Goal: Transaction & Acquisition: Obtain resource

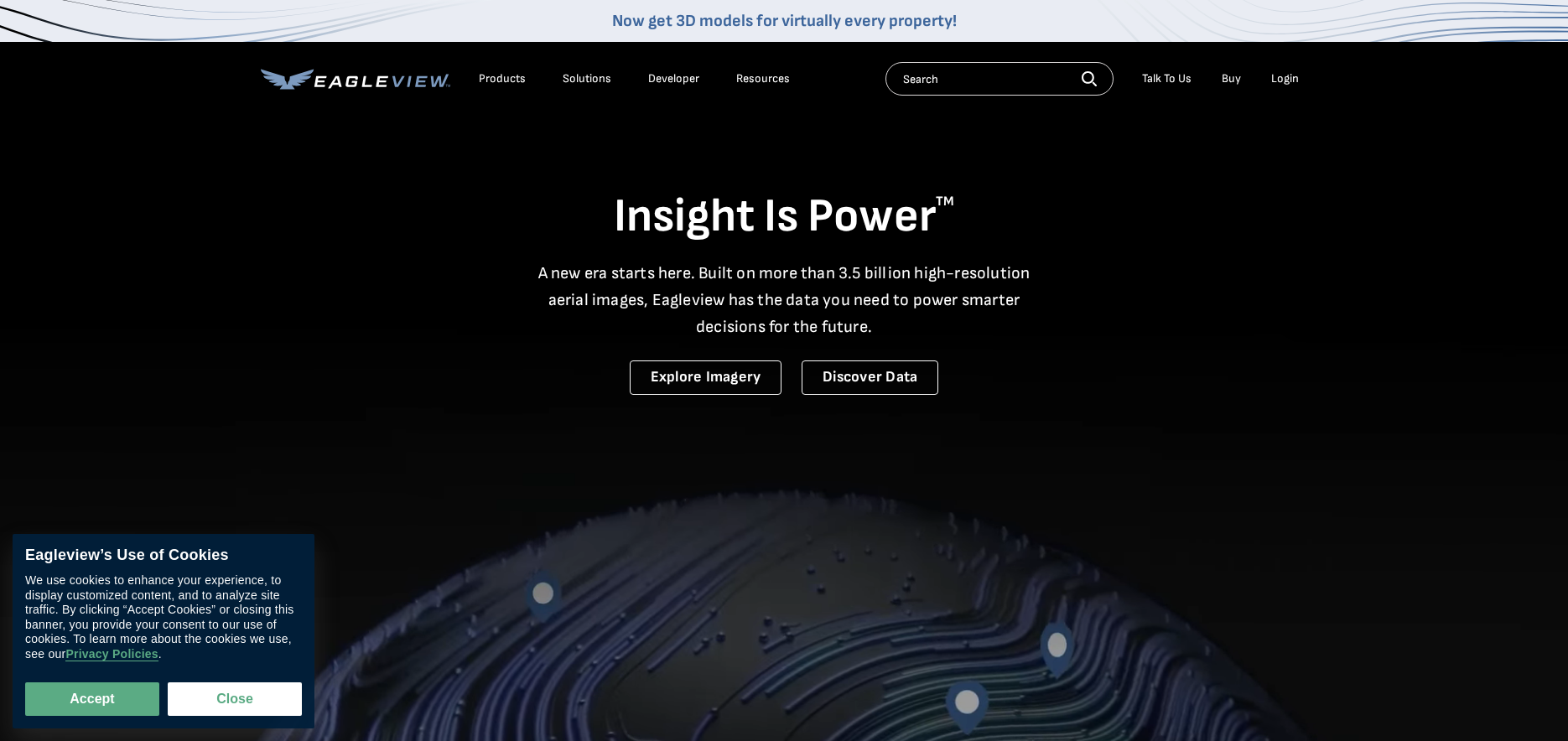
click at [943, 82] on input "text" at bounding box center [1000, 78] width 228 height 34
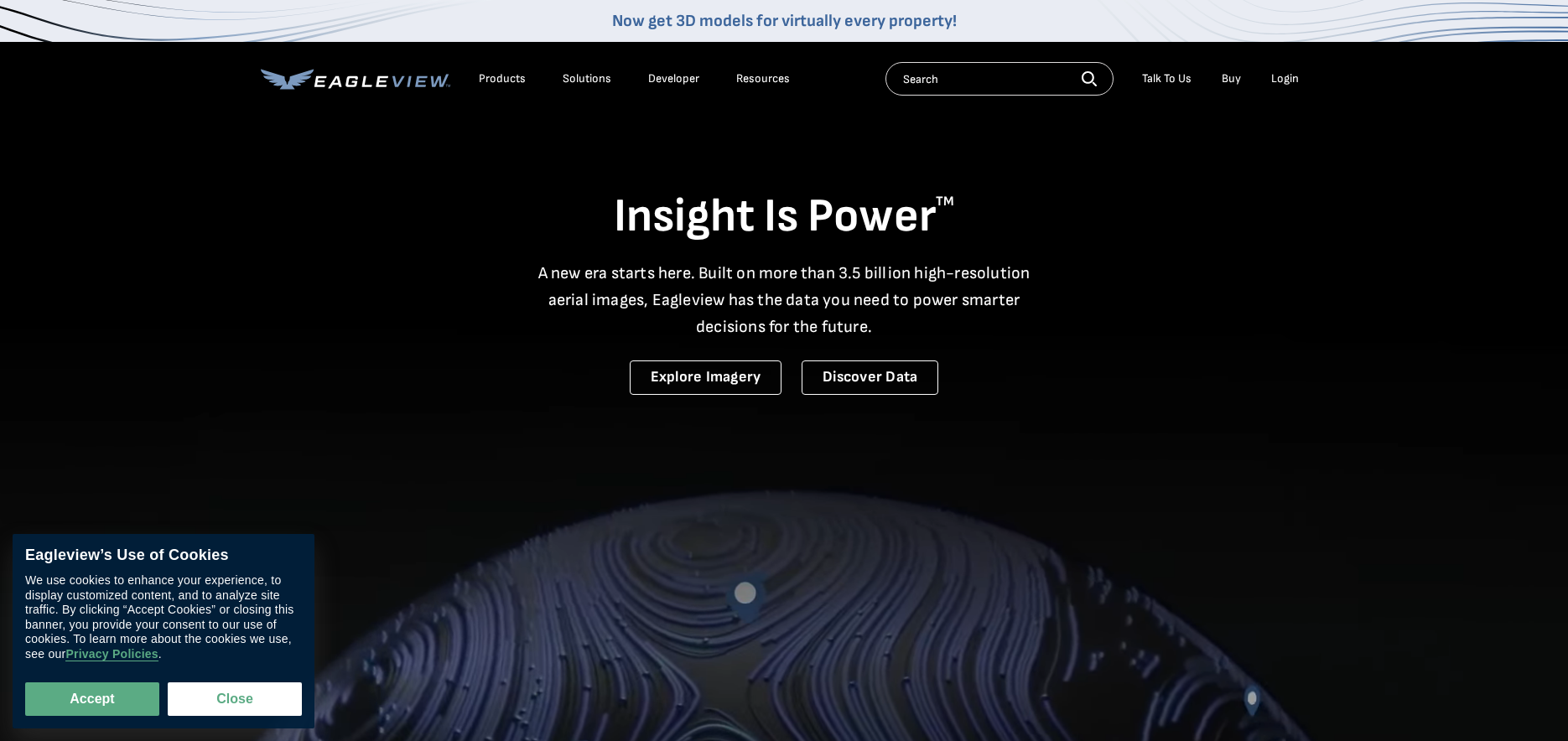
click at [1287, 81] on div "Login" at bounding box center [1286, 78] width 28 height 15
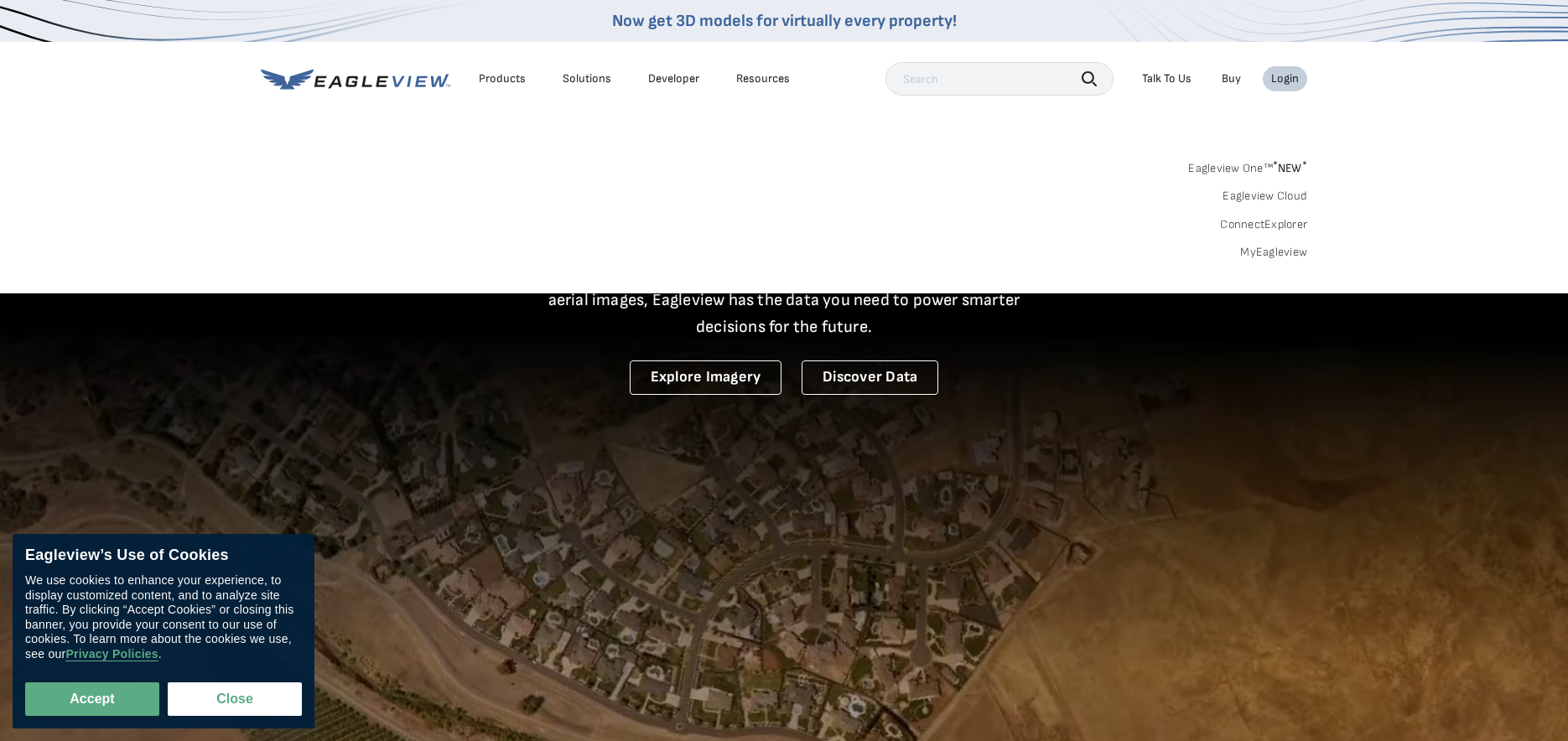
click at [1286, 83] on div "Login" at bounding box center [1286, 78] width 28 height 15
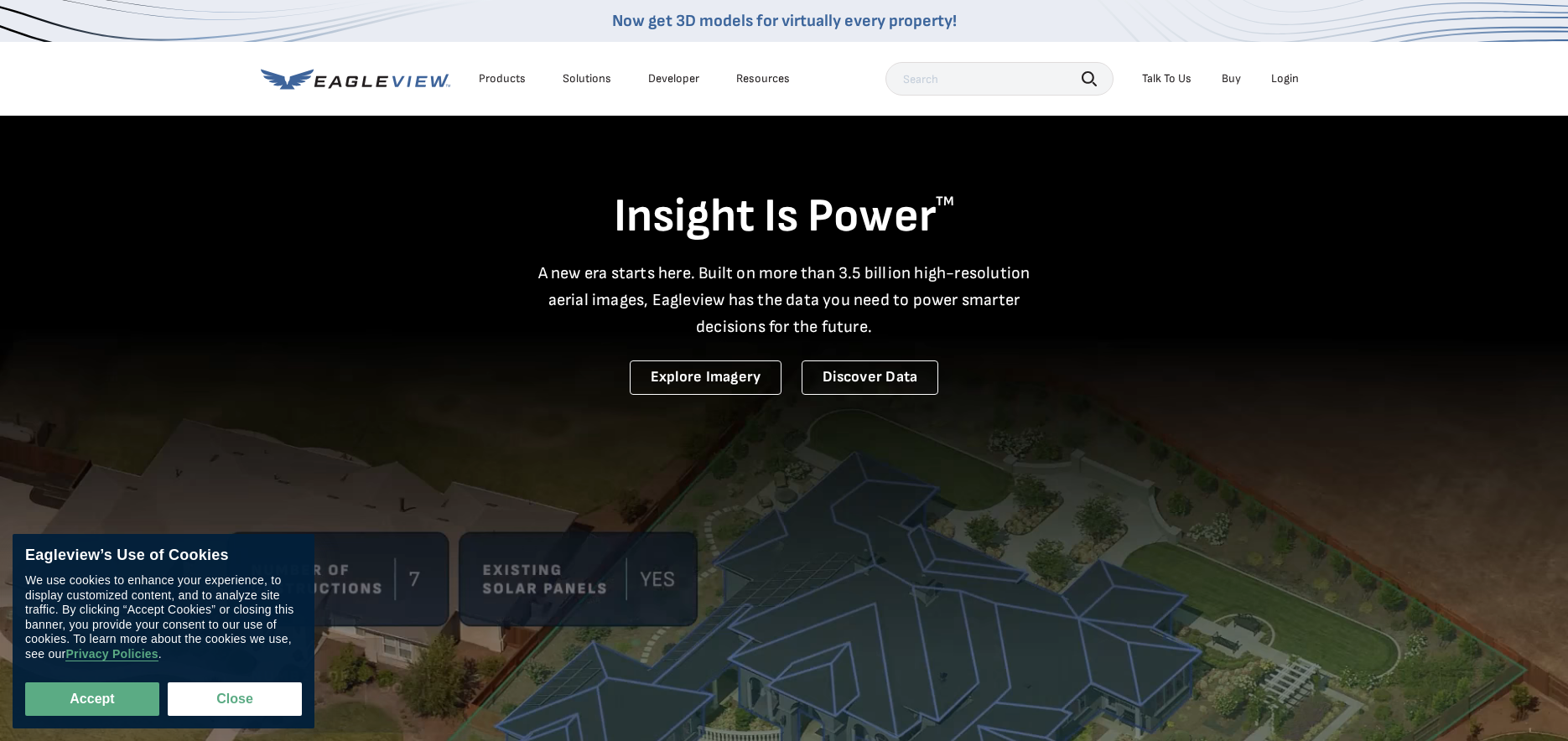
click at [1286, 83] on div "Login" at bounding box center [1286, 78] width 28 height 15
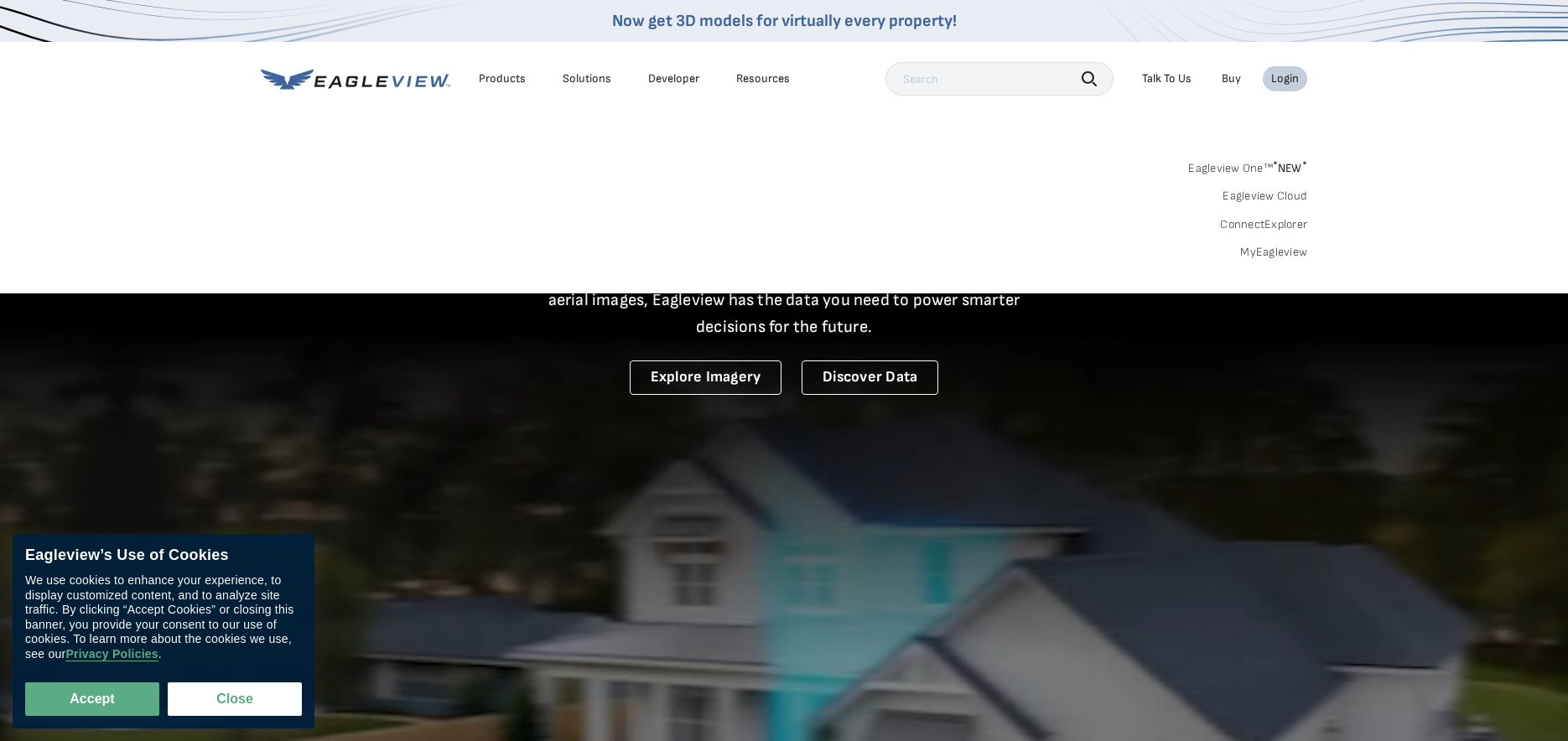
click at [1286, 83] on div "Login" at bounding box center [1286, 78] width 28 height 15
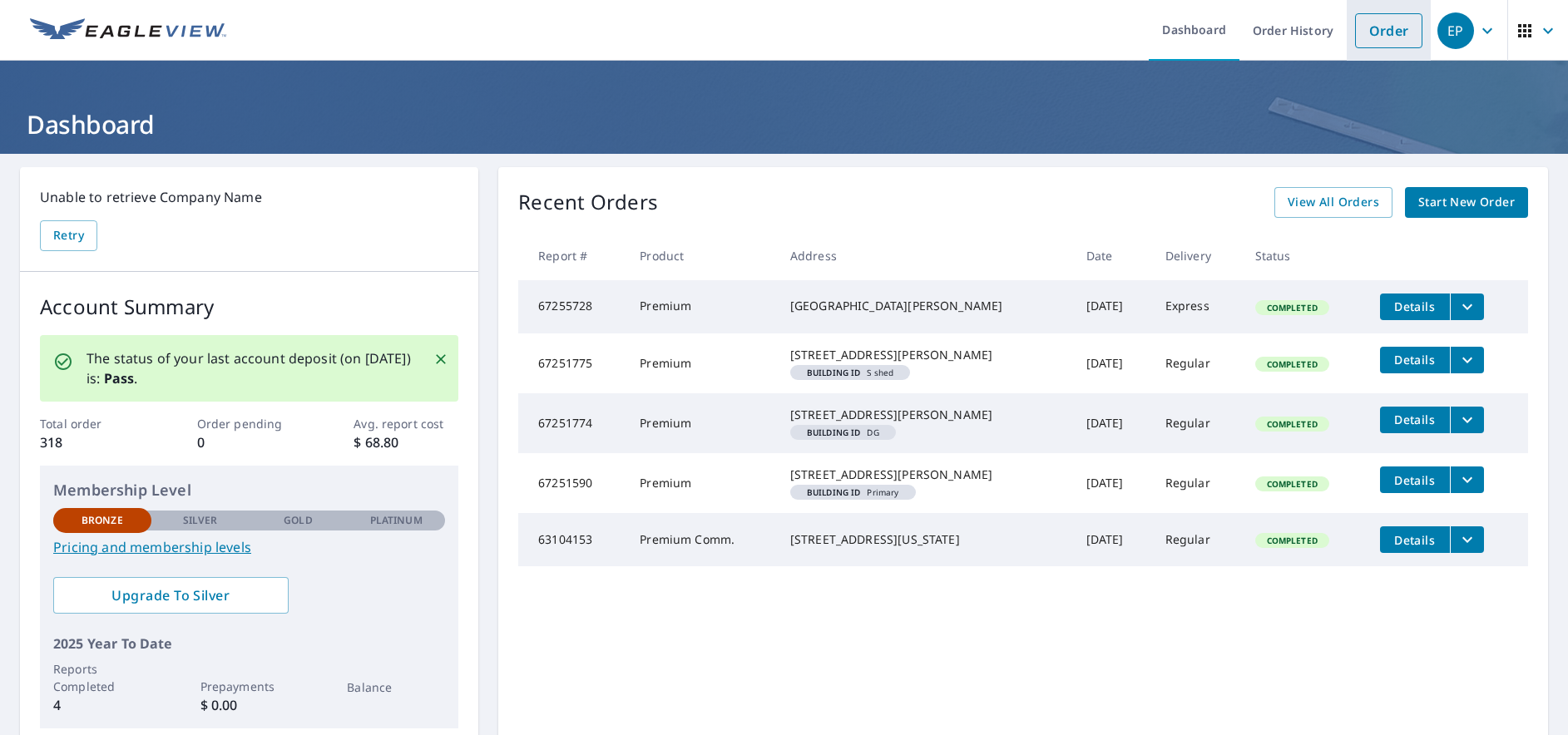
click at [1393, 33] on link "Order" at bounding box center [1389, 30] width 67 height 35
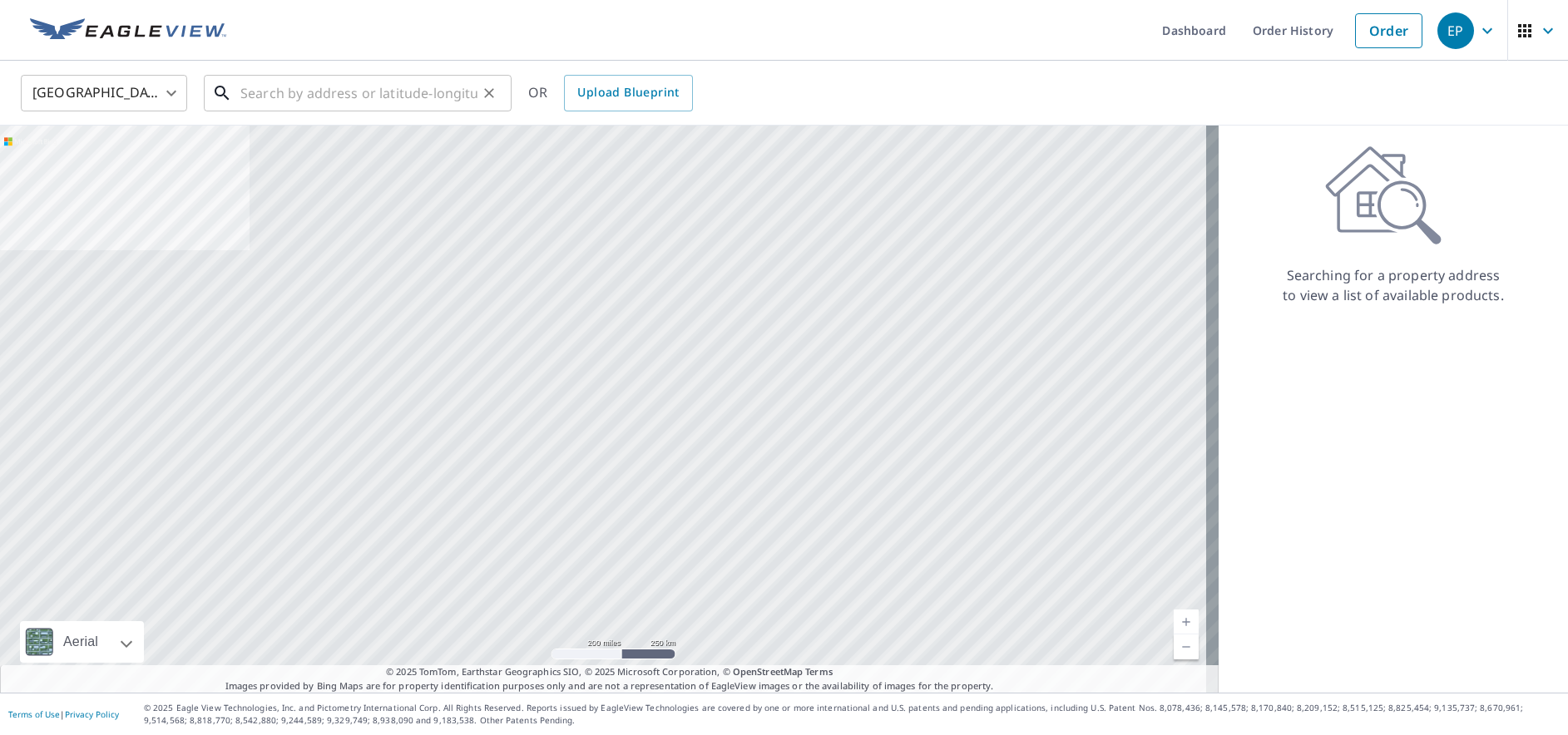
click at [310, 91] on input "text" at bounding box center [359, 93] width 237 height 47
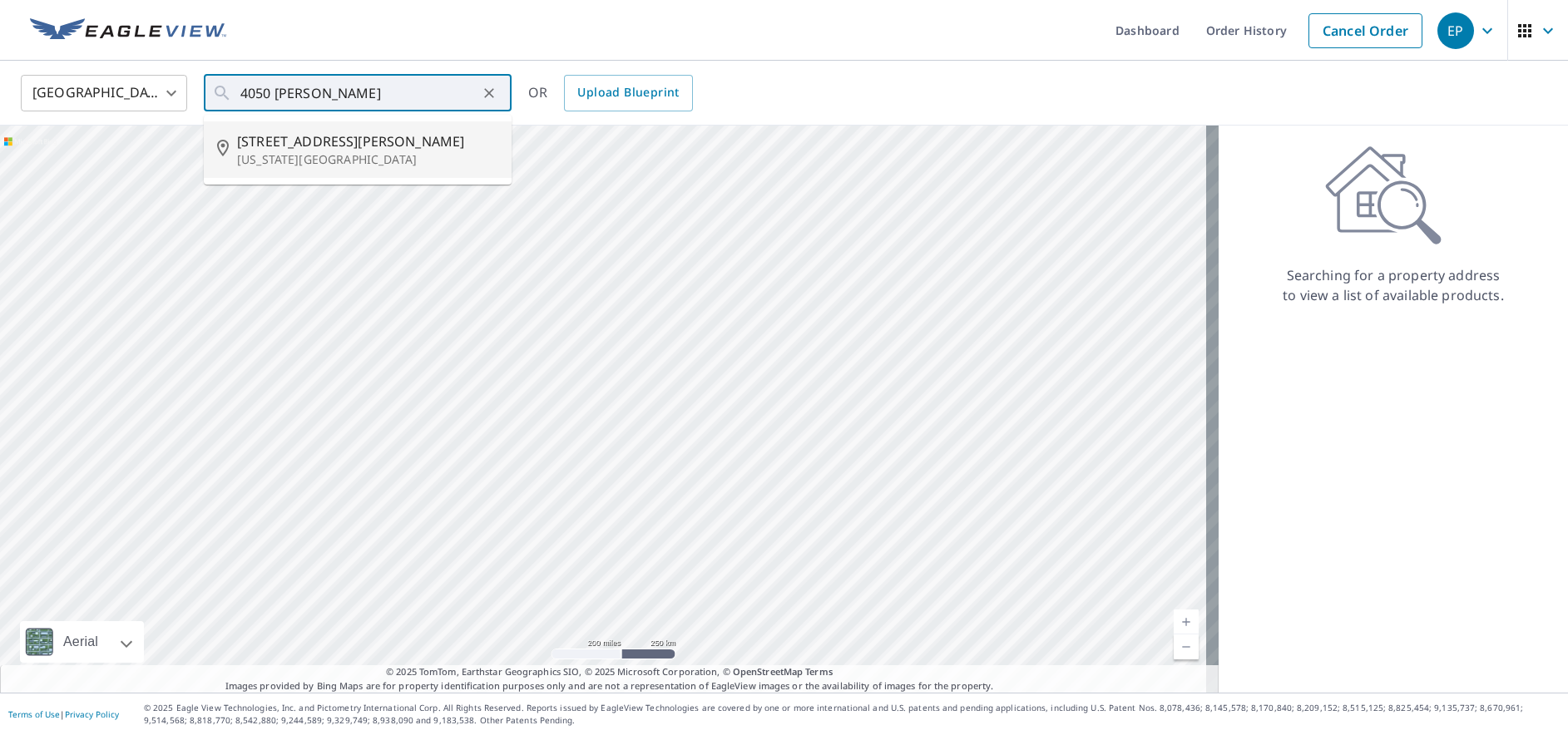
type input "4050 Lee Vance Vw Colorado Springs, CO 80918"
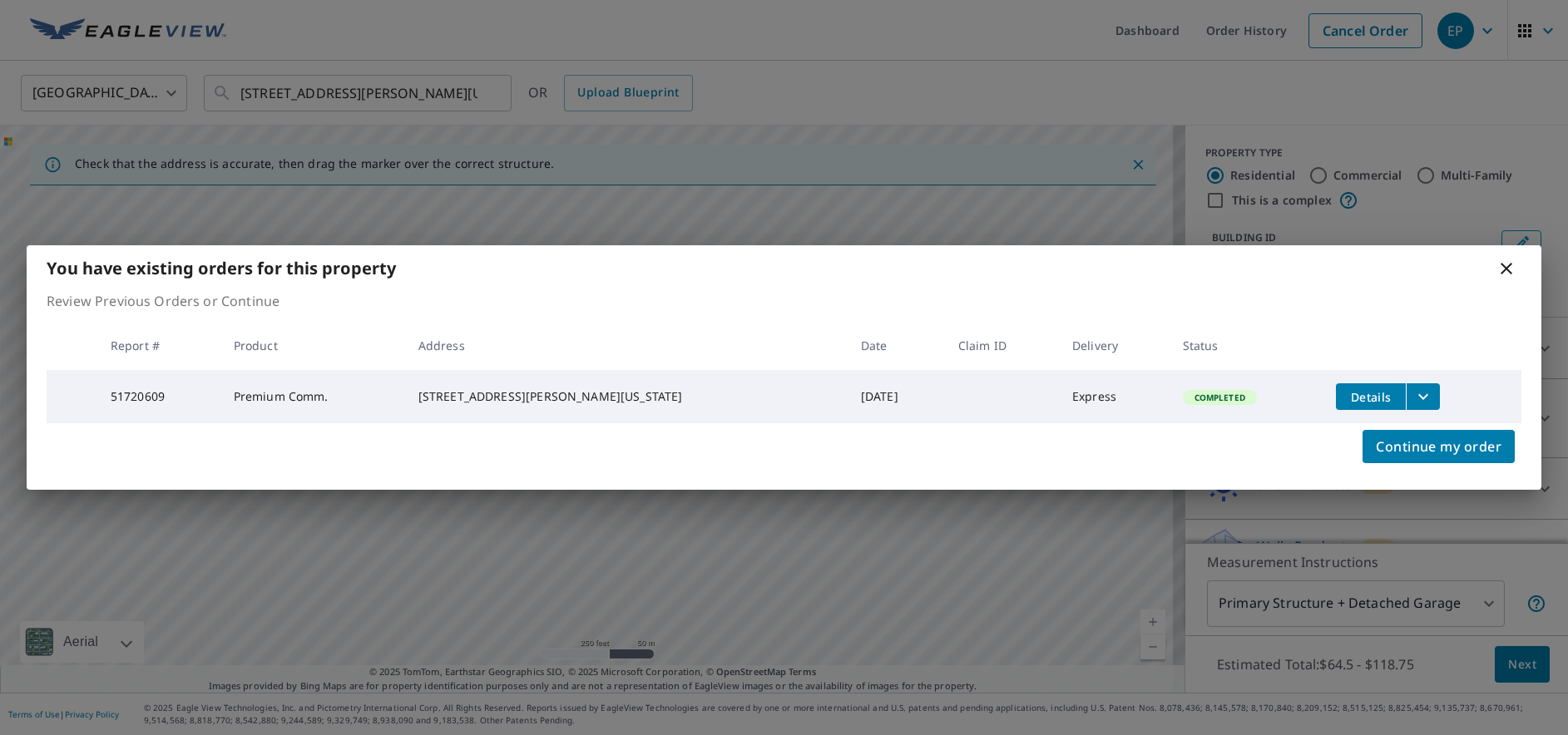
click at [1413, 387] on icon "filesDropdownBtn-51720609" at bounding box center [1422, 396] width 20 height 20
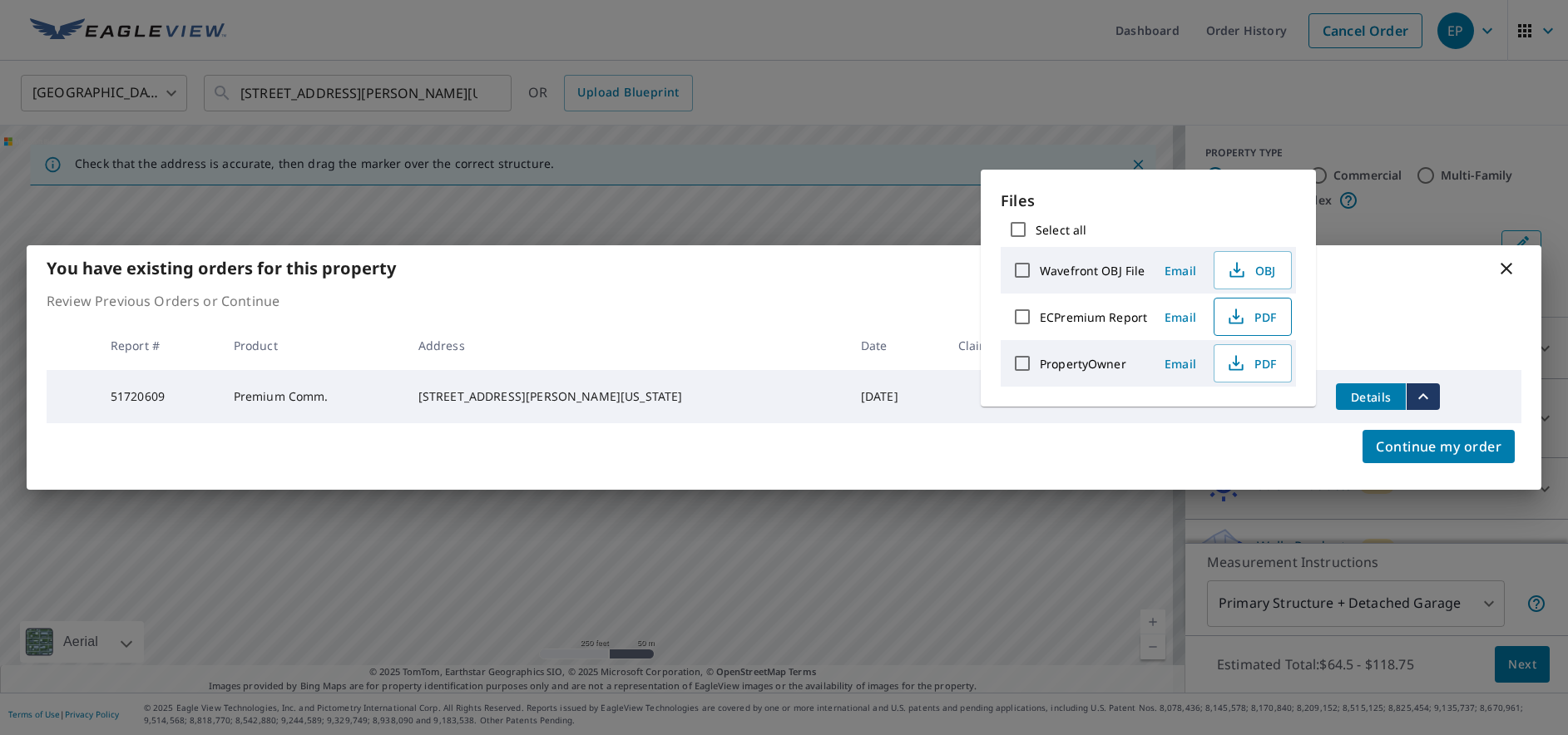
click at [1283, 318] on button "PDF" at bounding box center [1253, 316] width 78 height 38
